Goal: Navigation & Orientation: Find specific page/section

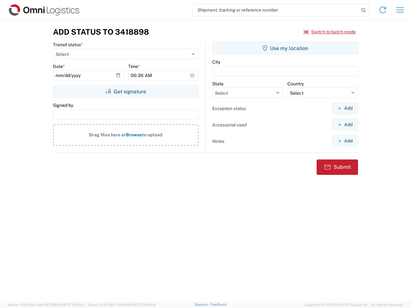
click at [276, 10] on input "search" at bounding box center [276, 10] width 166 height 12
click at [363, 10] on icon at bounding box center [363, 10] width 9 height 9
click at [383, 10] on icon at bounding box center [383, 10] width 10 height 10
click at [400, 10] on icon "button" at bounding box center [399, 9] width 7 height 5
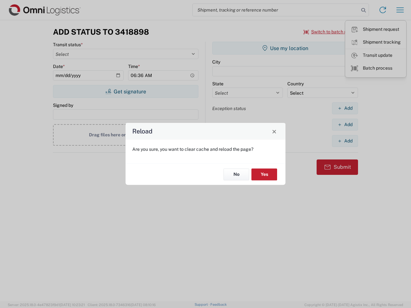
click at [330, 32] on div "Reload Are you sure, you want to clear cache and reload the page? No Yes" at bounding box center [205, 154] width 411 height 308
click at [126, 91] on div "Reload Are you sure, you want to clear cache and reload the page? No Yes" at bounding box center [205, 154] width 411 height 308
click at [285, 48] on div "Reload Are you sure, you want to clear cache and reload the page? No Yes" at bounding box center [205, 154] width 411 height 308
click at [345, 108] on div "Reload Are you sure, you want to clear cache and reload the page? No Yes" at bounding box center [205, 154] width 411 height 308
click at [345, 125] on div "Reload Are you sure, you want to clear cache and reload the page? No Yes" at bounding box center [205, 154] width 411 height 308
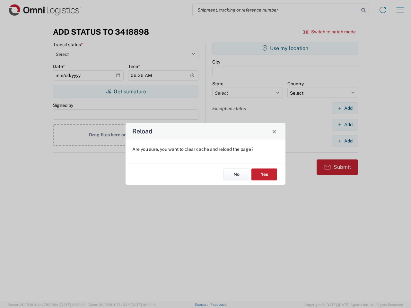
click at [345, 141] on div "Reload Are you sure, you want to clear cache and reload the page? No Yes" at bounding box center [205, 154] width 411 height 308
